Goal: Information Seeking & Learning: Learn about a topic

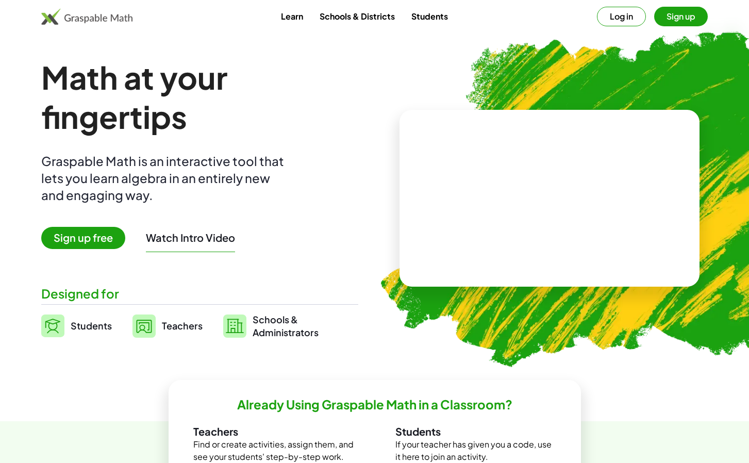
click at [579, 202] on video at bounding box center [549, 197] width 155 height 77
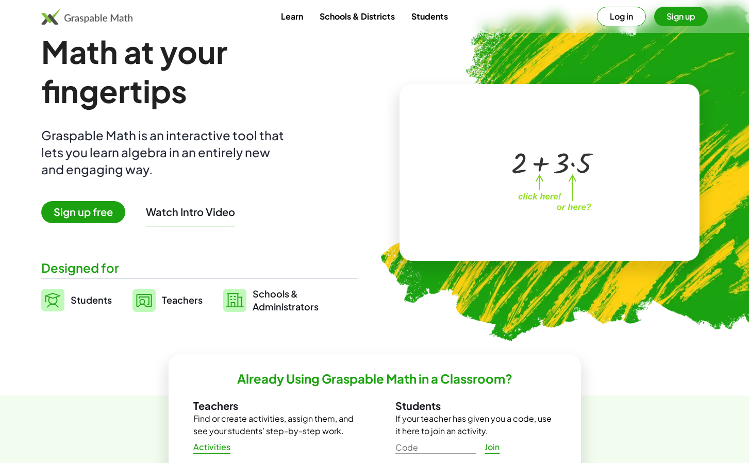
scroll to position [30, 0]
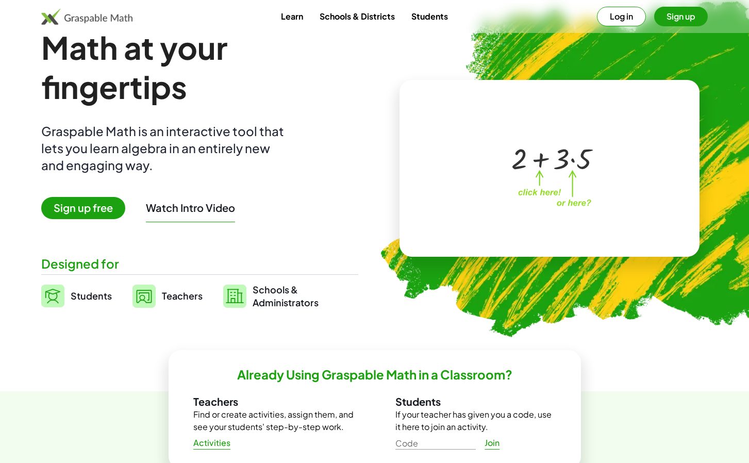
click at [540, 160] on div at bounding box center [551, 158] width 91 height 38
click at [542, 166] on div at bounding box center [551, 158] width 91 height 38
click at [572, 162] on div at bounding box center [551, 158] width 91 height 38
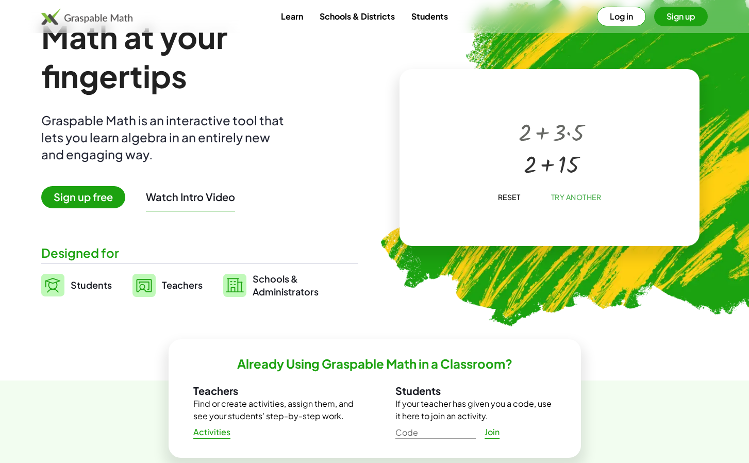
scroll to position [31, 0]
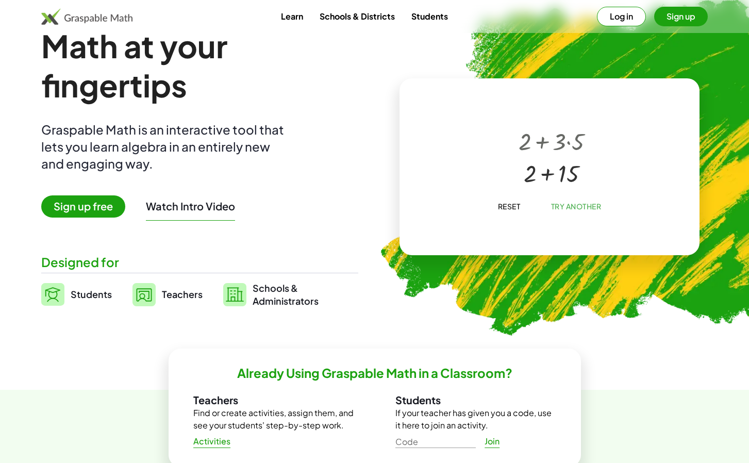
drag, startPoint x: 527, startPoint y: 146, endPoint x: 559, endPoint y: 108, distance: 50.2
click at [559, 107] on div "+ 2 + · 3 · 5 + 2 + 15 × Reset Try Another" at bounding box center [549, 166] width 300 height 177
drag, startPoint x: 559, startPoint y: 148, endPoint x: 599, endPoint y: 133, distance: 42.7
click at [599, 133] on div "+ 2 + · 3 · 5 + 2 + 15" at bounding box center [547, 156] width 176 height 82
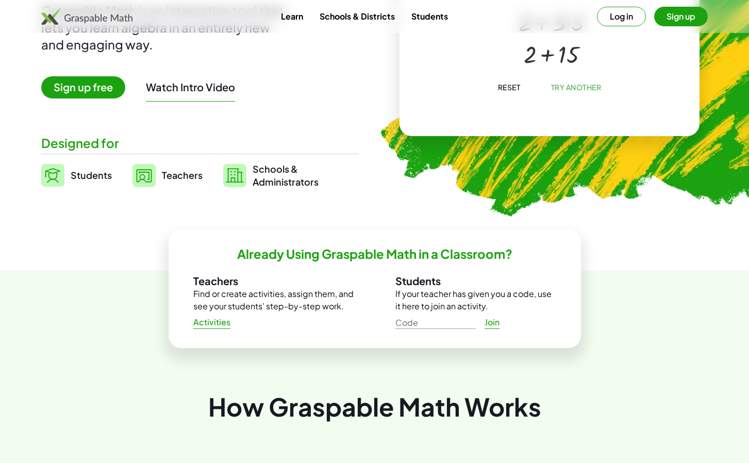
scroll to position [0, 0]
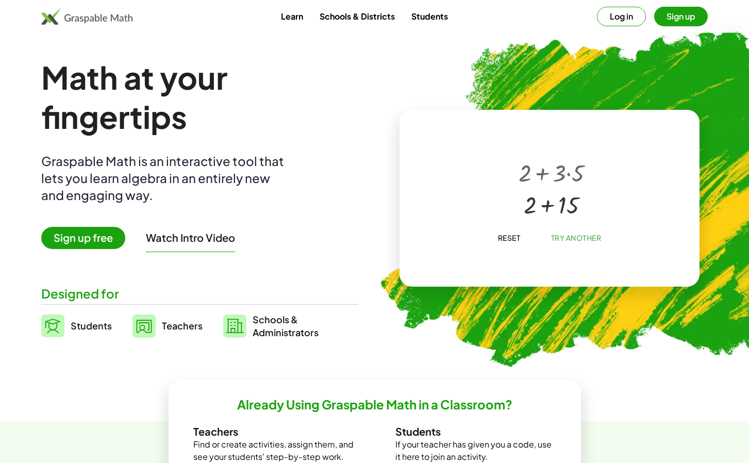
click at [292, 22] on link "Learn" at bounding box center [292, 16] width 39 height 19
click at [296, 19] on link "Learn" at bounding box center [292, 16] width 39 height 19
click at [434, 18] on link "Students" at bounding box center [429, 16] width 53 height 19
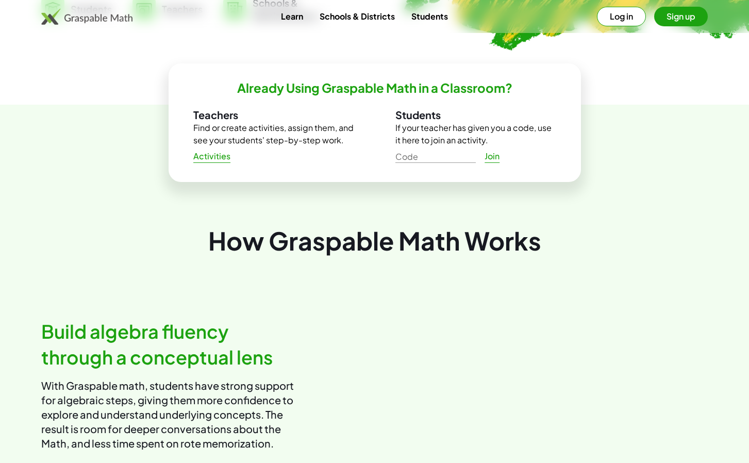
scroll to position [86, 0]
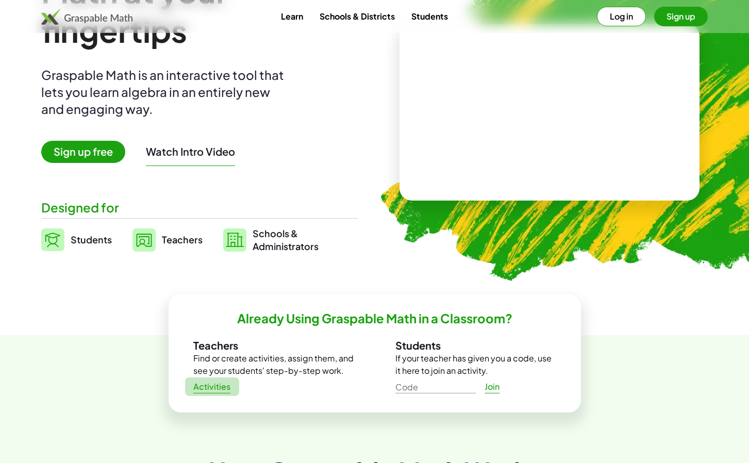
click at [213, 384] on span "Activities" at bounding box center [212, 386] width 38 height 11
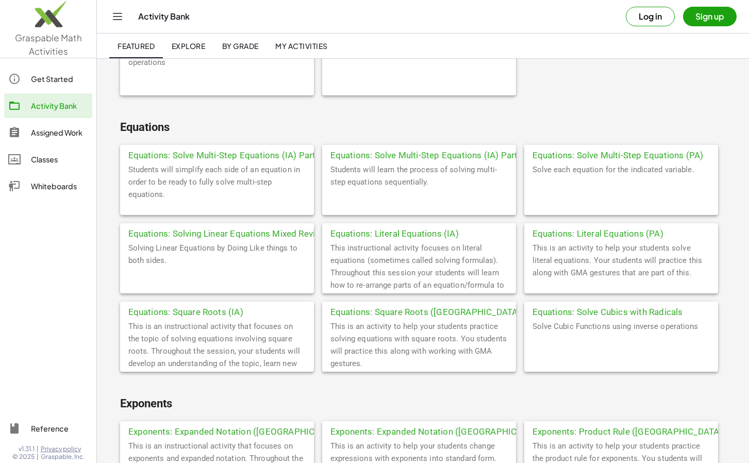
scroll to position [602, 0]
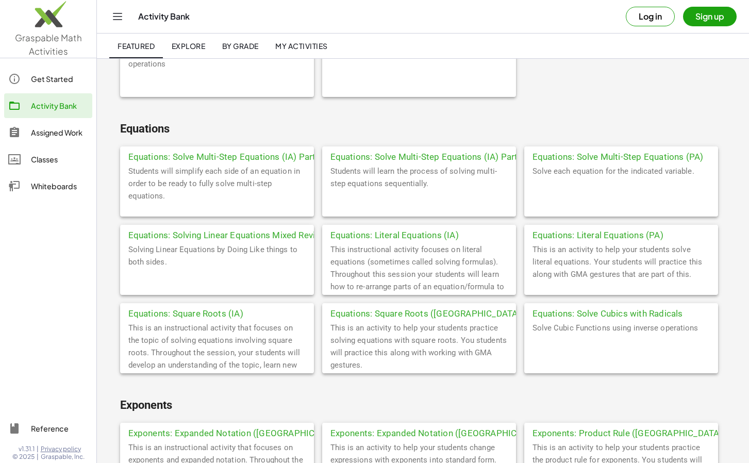
click at [254, 155] on div "Equations: Solve Multi-Step Equations (IA) Part 1" at bounding box center [217, 155] width 194 height 19
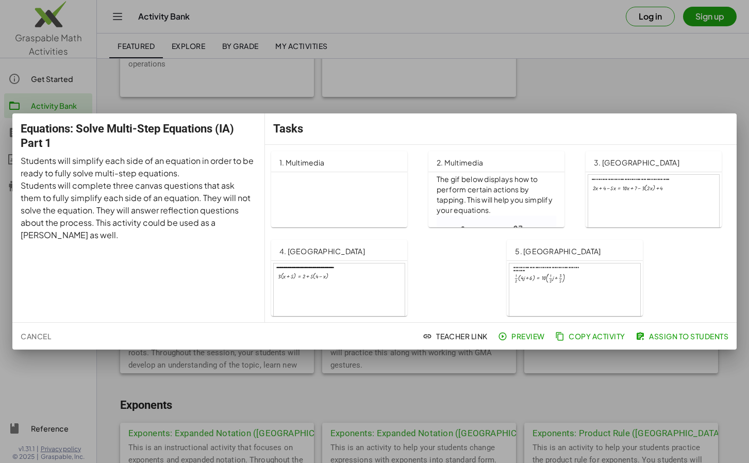
click at [314, 274] on div at bounding box center [339, 300] width 131 height 74
click at [554, 71] on div at bounding box center [374, 231] width 749 height 463
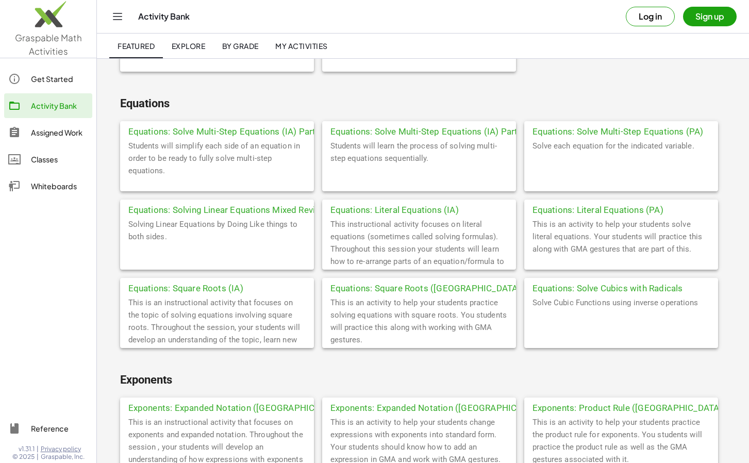
scroll to position [638, 0]
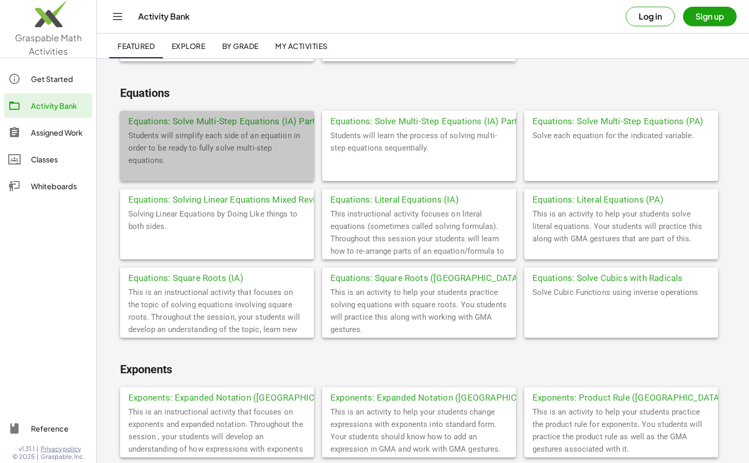
click at [233, 122] on div "Equations: Solve Multi-Step Equations (IA) Part 1" at bounding box center [217, 120] width 194 height 19
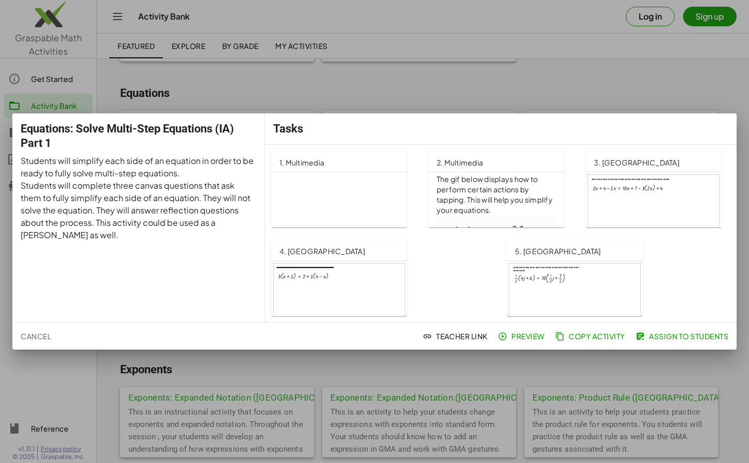
click at [439, 66] on div at bounding box center [374, 231] width 749 height 463
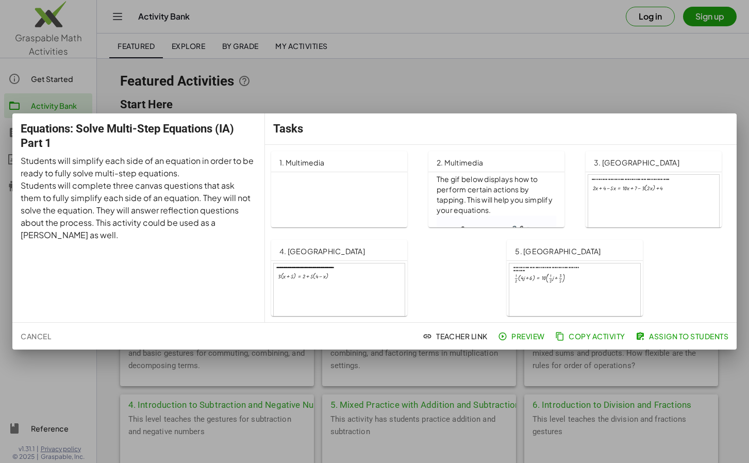
scroll to position [638, 0]
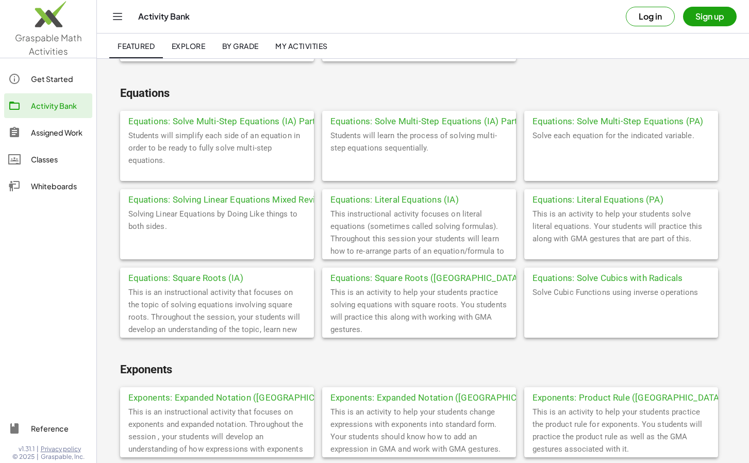
click at [240, 194] on div "Equations: Solving Linear Equations Mixed Review" at bounding box center [217, 198] width 194 height 19
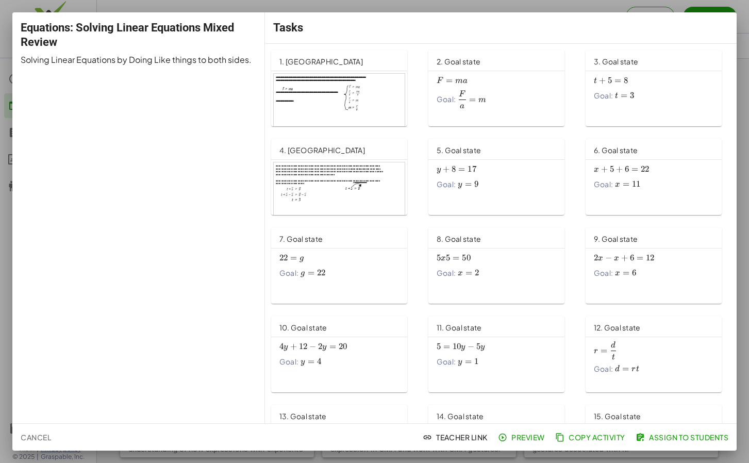
click at [363, 9] on div at bounding box center [374, 231] width 749 height 463
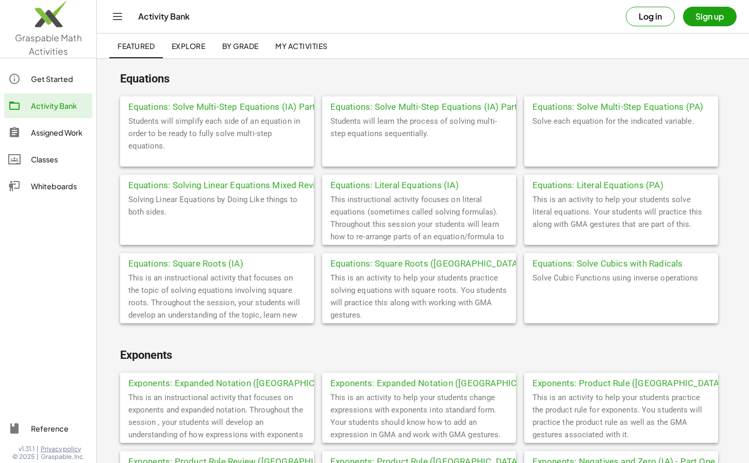
scroll to position [654, 0]
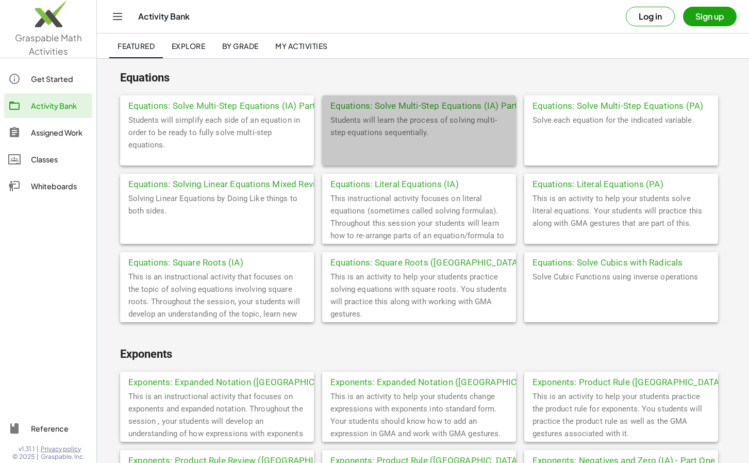
click at [411, 106] on div "Equations: Solve Multi-Step Equations (IA) Part 2" at bounding box center [419, 104] width 194 height 19
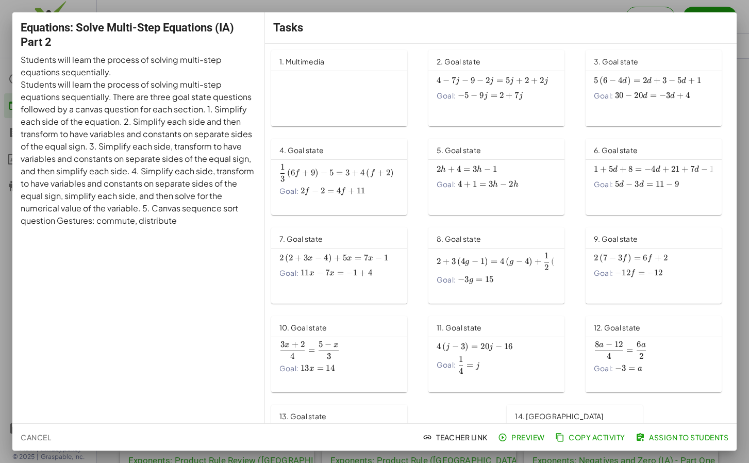
click at [437, 13] on div "Tasks" at bounding box center [501, 27] width 472 height 31
click at [429, 5] on div at bounding box center [374, 231] width 749 height 463
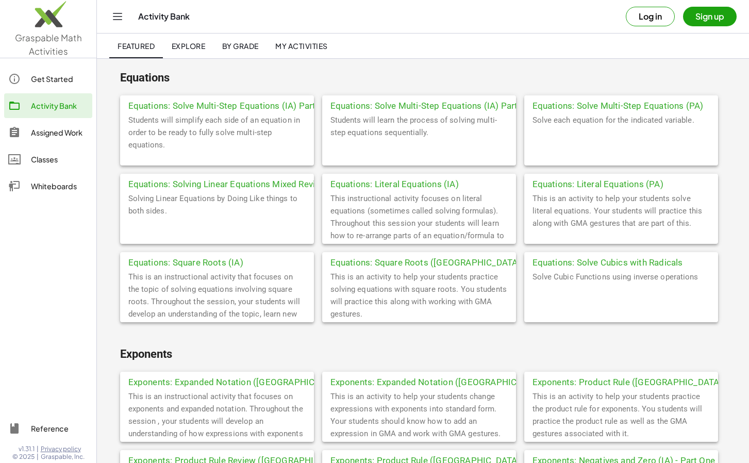
click at [247, 101] on div "Equations: Solve Multi-Step Equations (IA) Part 1" at bounding box center [217, 104] width 194 height 19
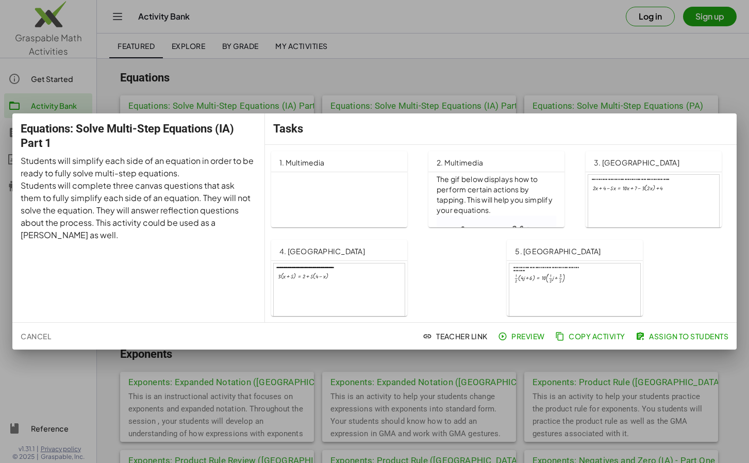
click at [637, 177] on div at bounding box center [653, 212] width 131 height 74
click at [374, 49] on div at bounding box center [374, 231] width 749 height 463
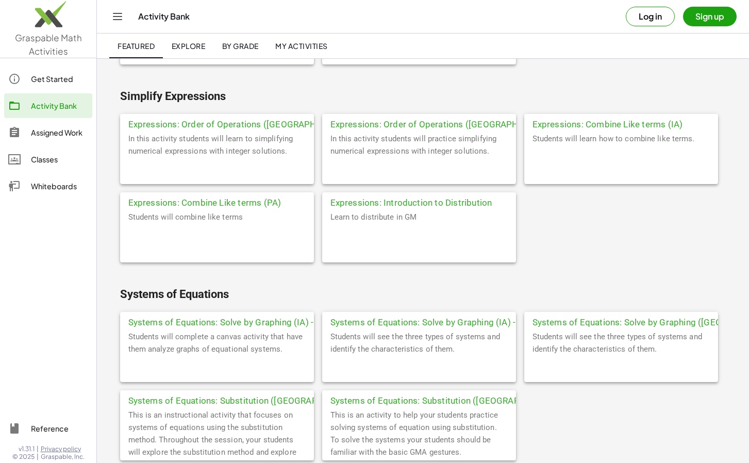
scroll to position [2792, 0]
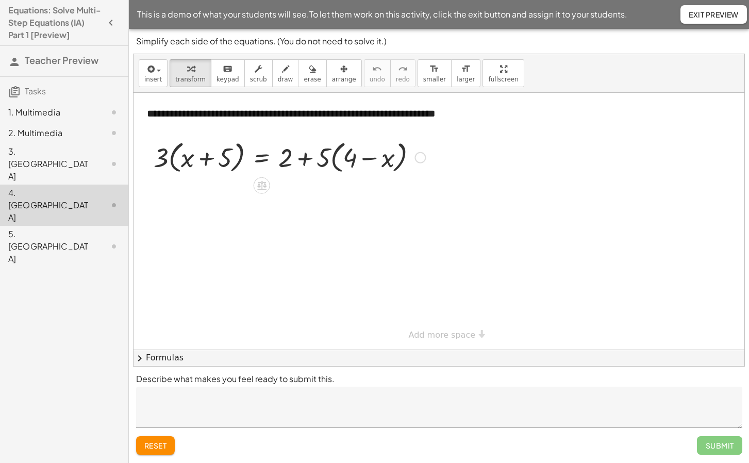
click at [204, 166] on div at bounding box center [289, 156] width 282 height 39
click at [205, 156] on div at bounding box center [289, 156] width 282 height 39
drag, startPoint x: 184, startPoint y: 161, endPoint x: 258, endPoint y: 155, distance: 74.0
click at [258, 155] on div at bounding box center [289, 156] width 282 height 39
drag, startPoint x: 163, startPoint y: 159, endPoint x: 428, endPoint y: 169, distance: 264.6
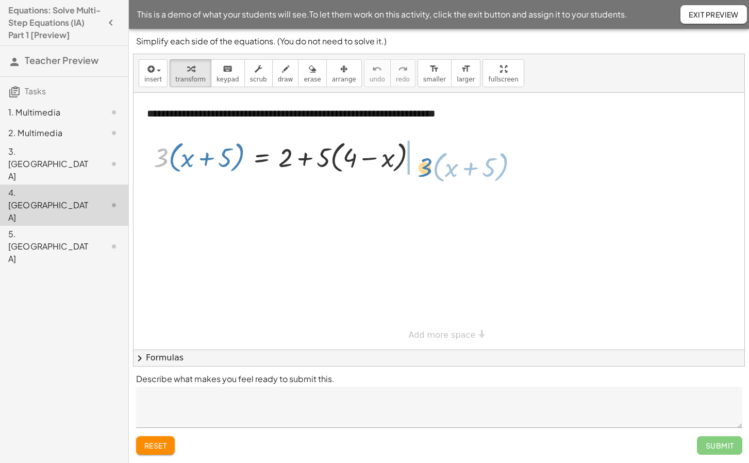
click at [428, 169] on div at bounding box center [289, 156] width 282 height 39
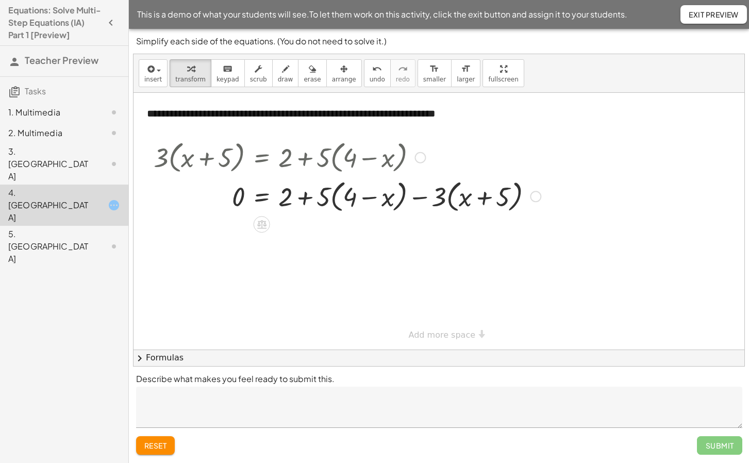
click at [418, 157] on div at bounding box center [419, 157] width 11 height 11
click at [403, 131] on div "**********" at bounding box center [357, 114] width 440 height 36
drag, startPoint x: 438, startPoint y: 203, endPoint x: 212, endPoint y: 205, distance: 225.8
click at [212, 205] on div at bounding box center [346, 195] width 397 height 39
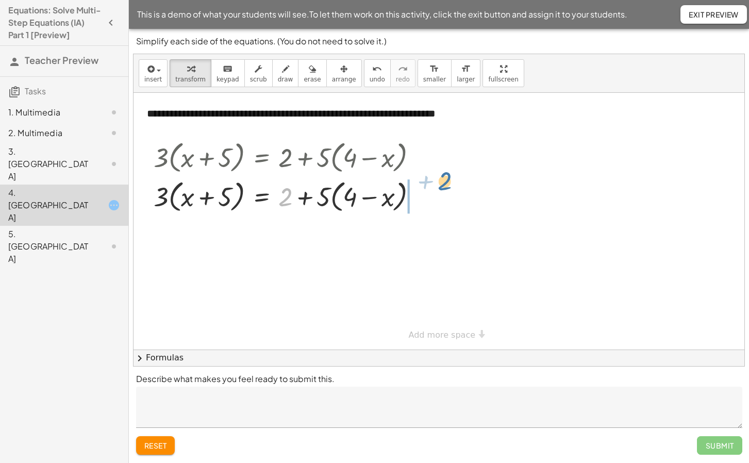
drag, startPoint x: 284, startPoint y: 202, endPoint x: 444, endPoint y: 187, distance: 160.5
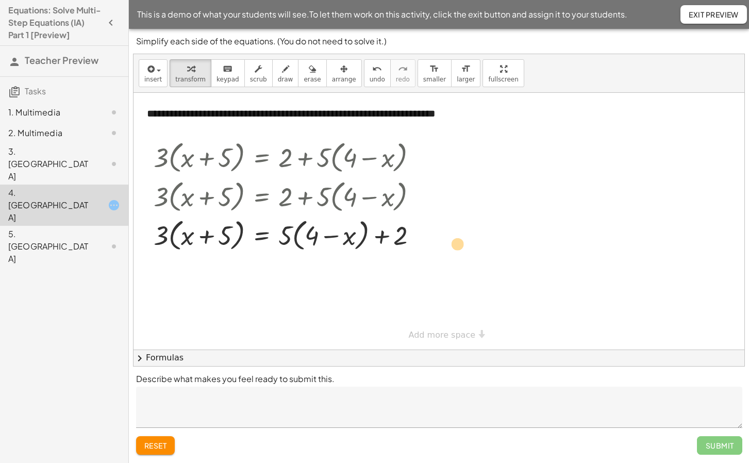
drag, startPoint x: 160, startPoint y: 235, endPoint x: 459, endPoint y: 244, distance: 298.5
drag, startPoint x: 286, startPoint y: 240, endPoint x: 232, endPoint y: 240, distance: 54.1
click at [232, 239] on div at bounding box center [289, 234] width 282 height 39
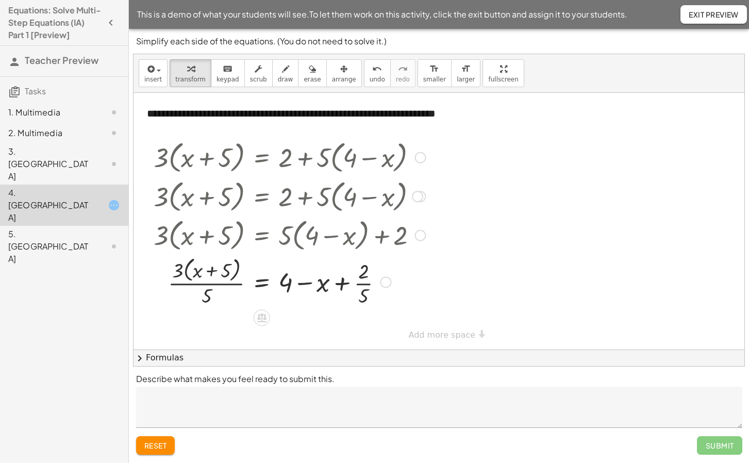
drag, startPoint x: 287, startPoint y: 238, endPoint x: 441, endPoint y: 239, distance: 154.1
click at [449, 239] on div at bounding box center [299, 234] width 331 height 39
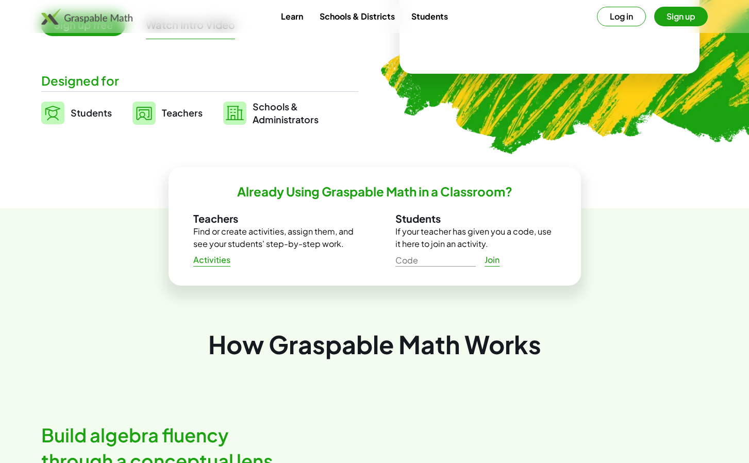
scroll to position [2, 0]
